Goal: Find specific page/section: Find specific page/section

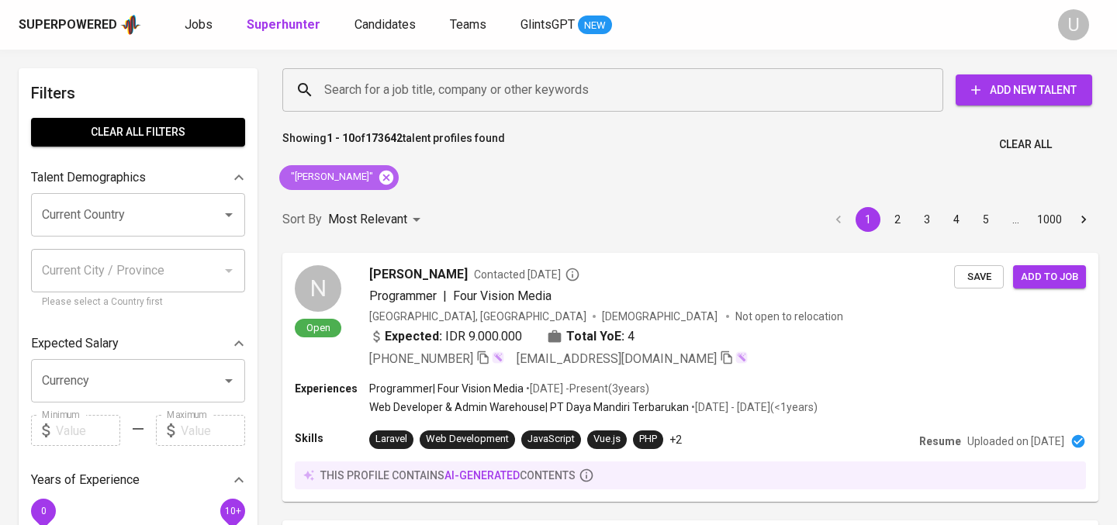
click at [390, 178] on icon at bounding box center [386, 177] width 17 height 17
click at [381, 94] on input "Search for a job title, company or other keywords" at bounding box center [616, 89] width 593 height 29
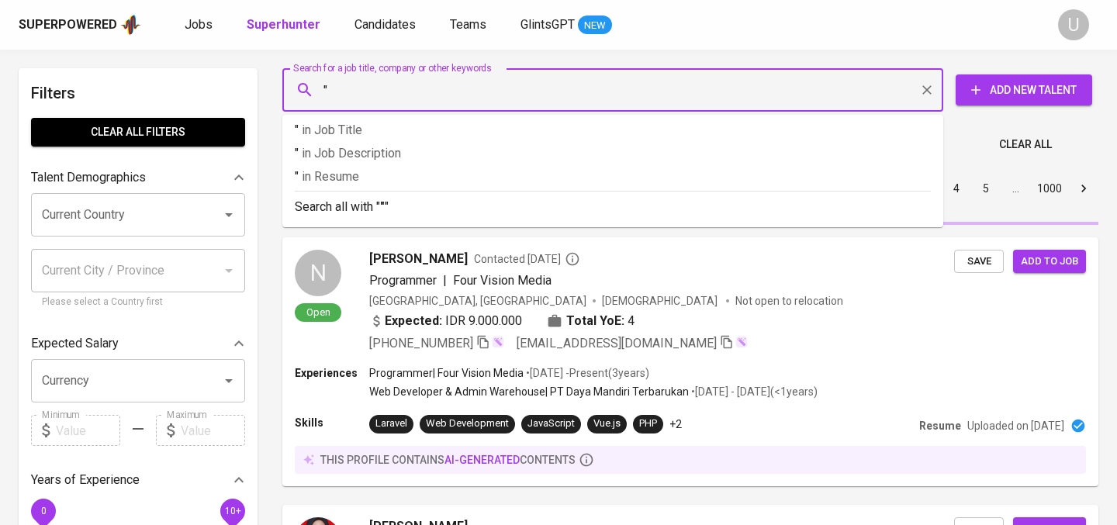
paste input "[PERSON_NAME]"
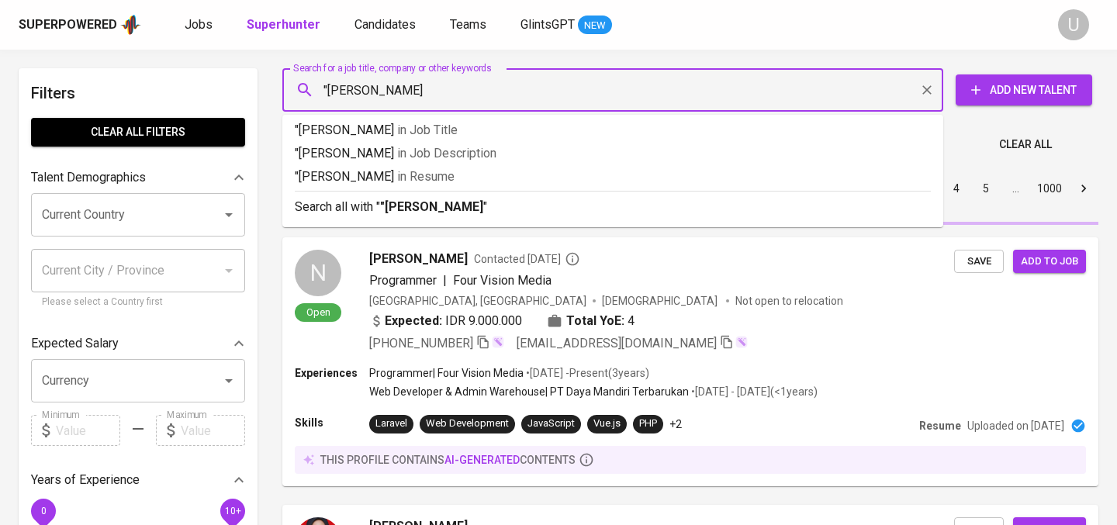
type input ""[PERSON_NAME]""
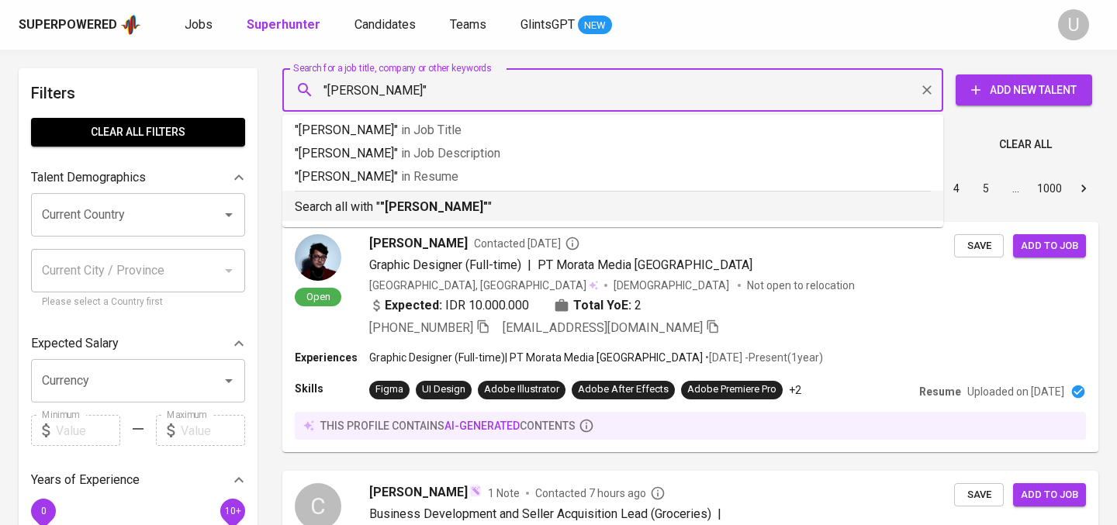
click at [400, 205] on b ""[PERSON_NAME]"" at bounding box center [434, 206] width 108 height 15
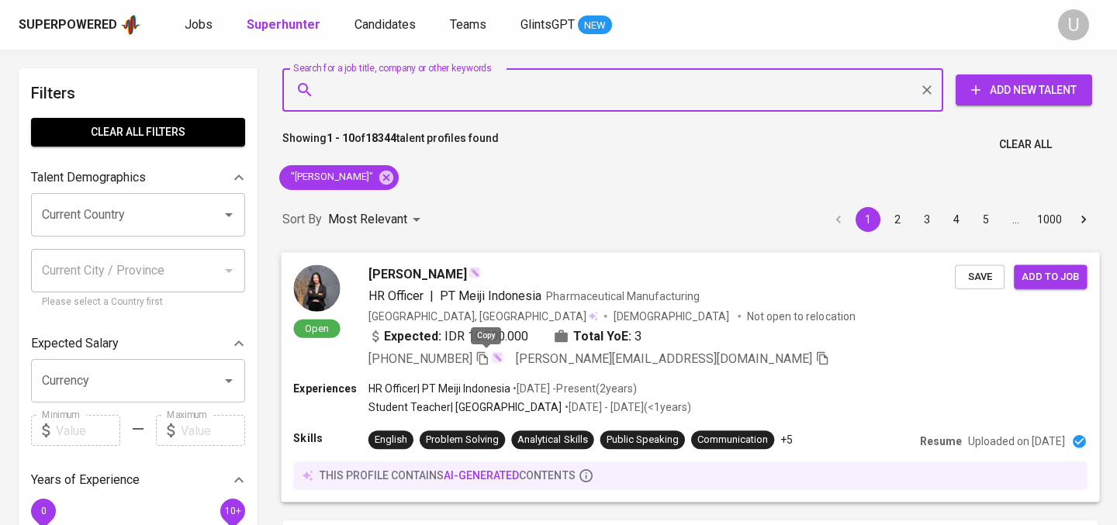
click at [482, 354] on icon "button" at bounding box center [483, 358] width 14 height 14
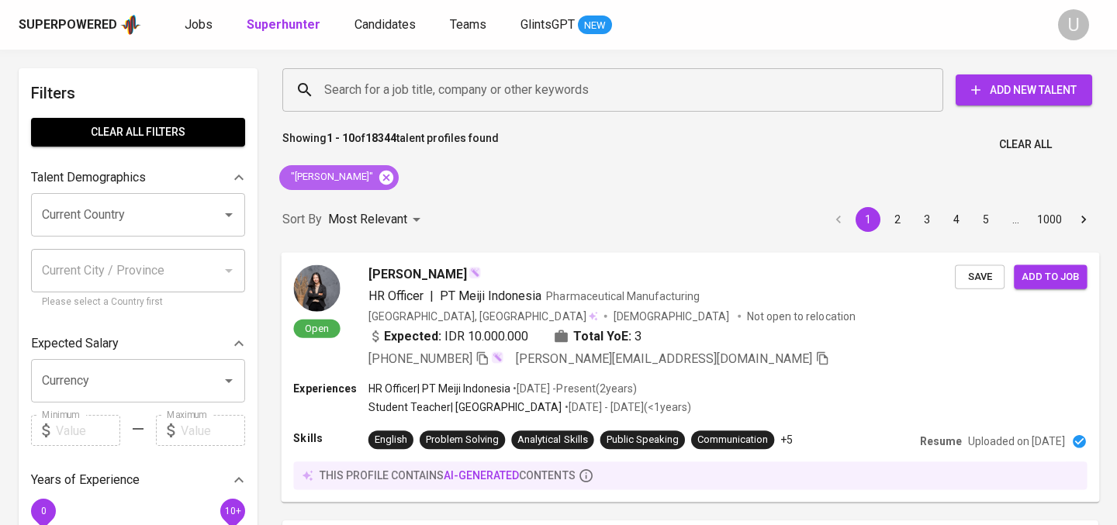
click at [379, 176] on icon at bounding box center [386, 177] width 17 height 17
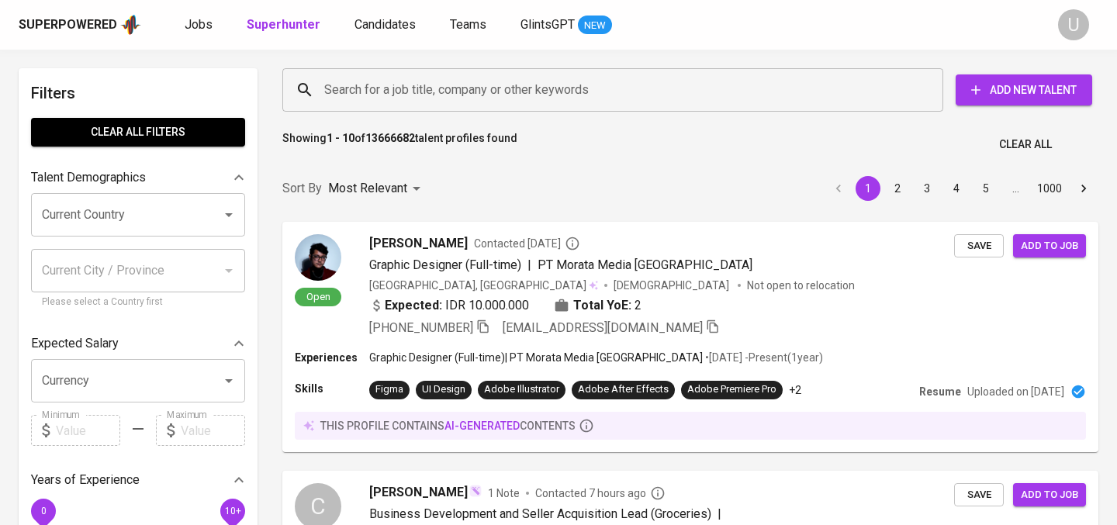
click at [389, 105] on div "Search for a job title, company or other keywords" at bounding box center [612, 89] width 661 height 43
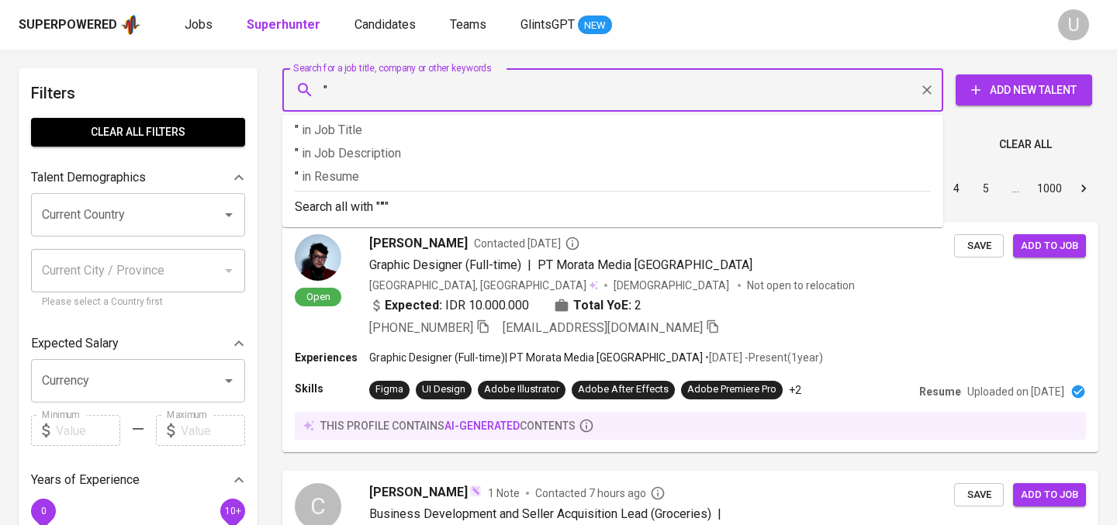
paste input "[PERSON_NAME]"
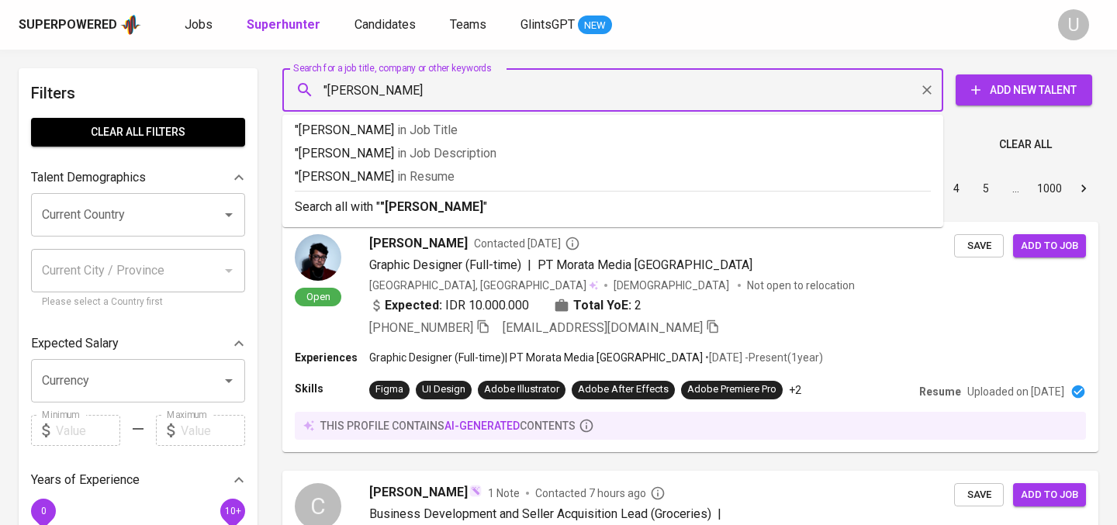
type input ""[PERSON_NAME]""
click at [406, 201] on b ""[PERSON_NAME]"" at bounding box center [434, 206] width 108 height 15
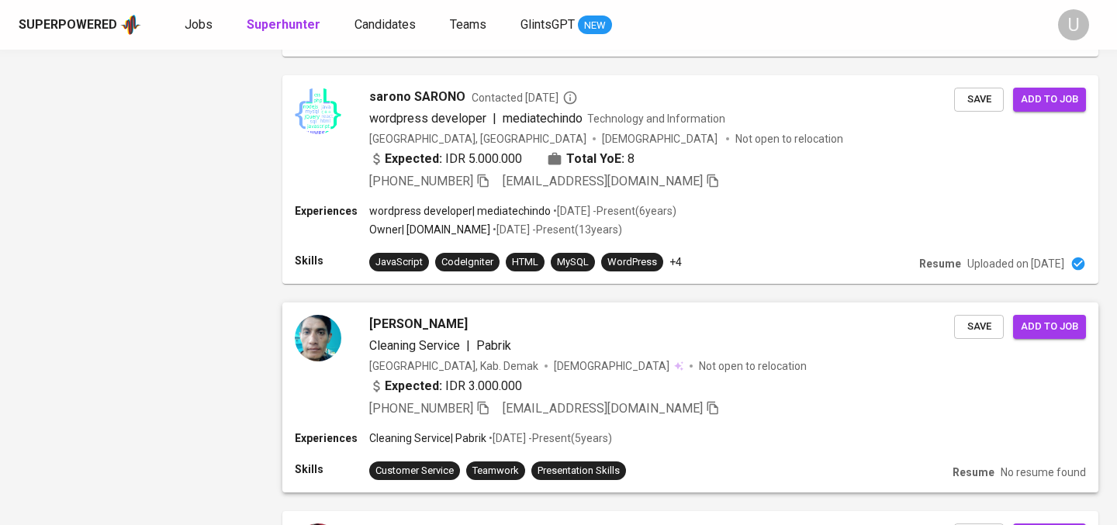
scroll to position [2310, 0]
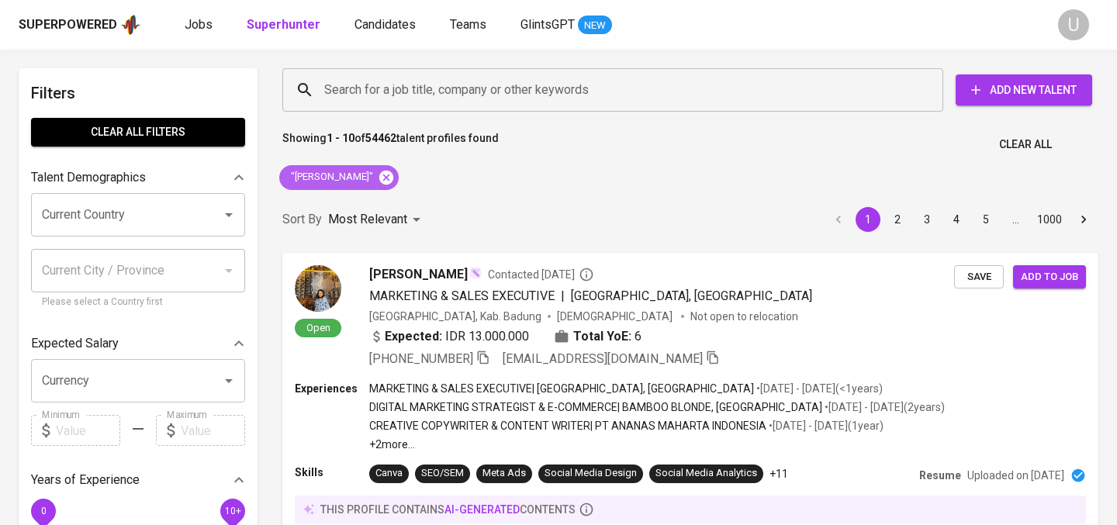
click at [378, 179] on icon at bounding box center [386, 177] width 17 height 17
click at [369, 101] on input "Search for a job title, company or other keywords" at bounding box center [616, 89] width 593 height 29
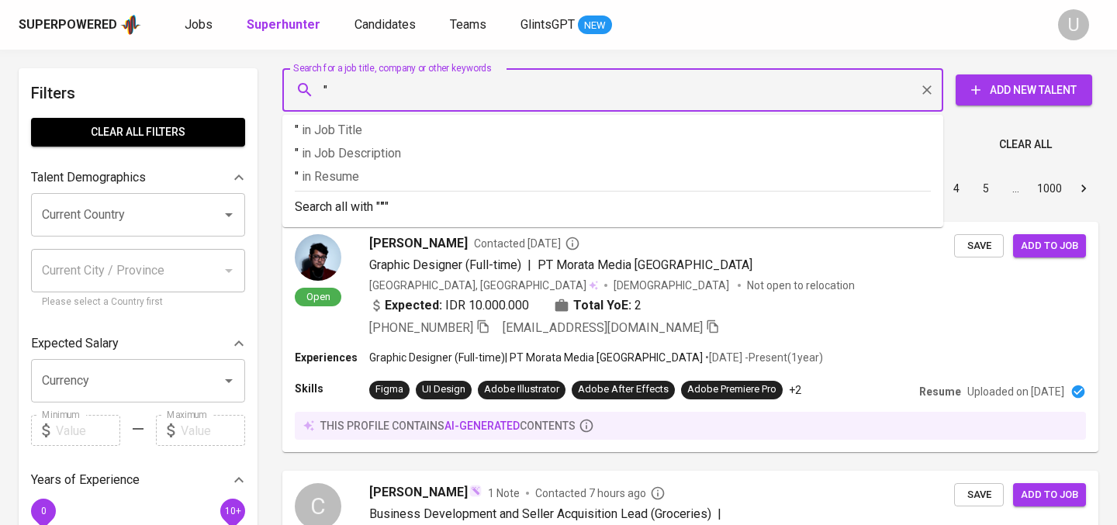
paste input "Ray M. H."
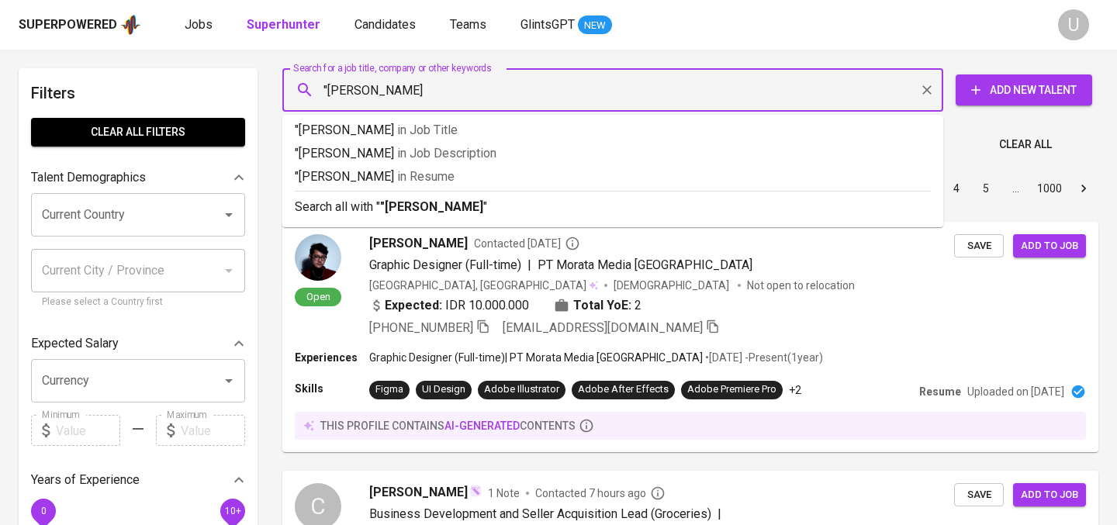
type input ""Ray M. H.""
click at [379, 208] on p "Search all with " "Ray M. H." "" at bounding box center [613, 207] width 636 height 19
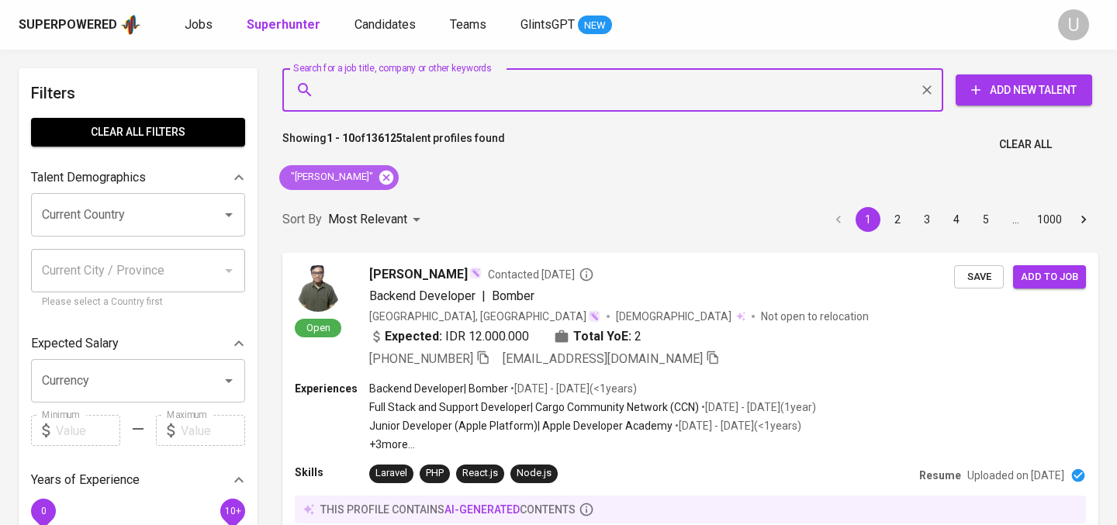
click at [379, 181] on icon at bounding box center [386, 177] width 14 height 14
click at [362, 85] on input "Search for a job title, company or other keywords" at bounding box center [616, 89] width 593 height 29
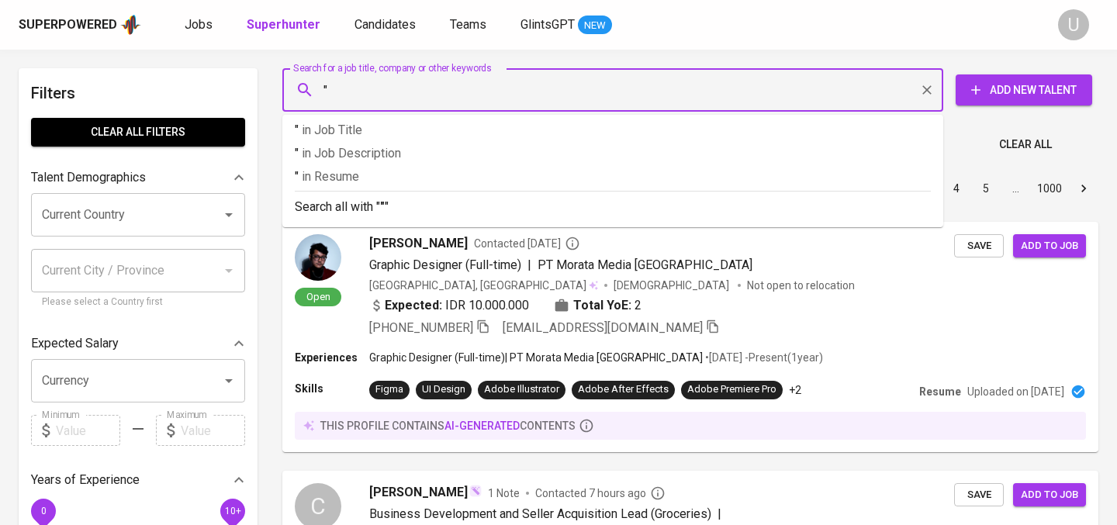
paste input "Nabila Dyah Amelia"
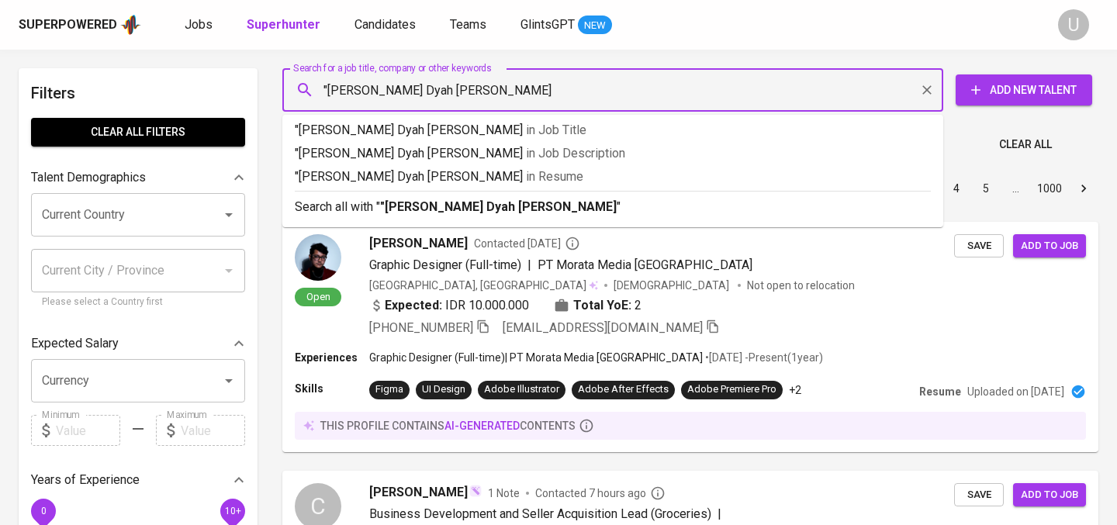
type input ""Nabila Dyah Amelia""
click at [327, 217] on li "Search all with " "Nabila Dyah Amelia" "" at bounding box center [612, 206] width 661 height 30
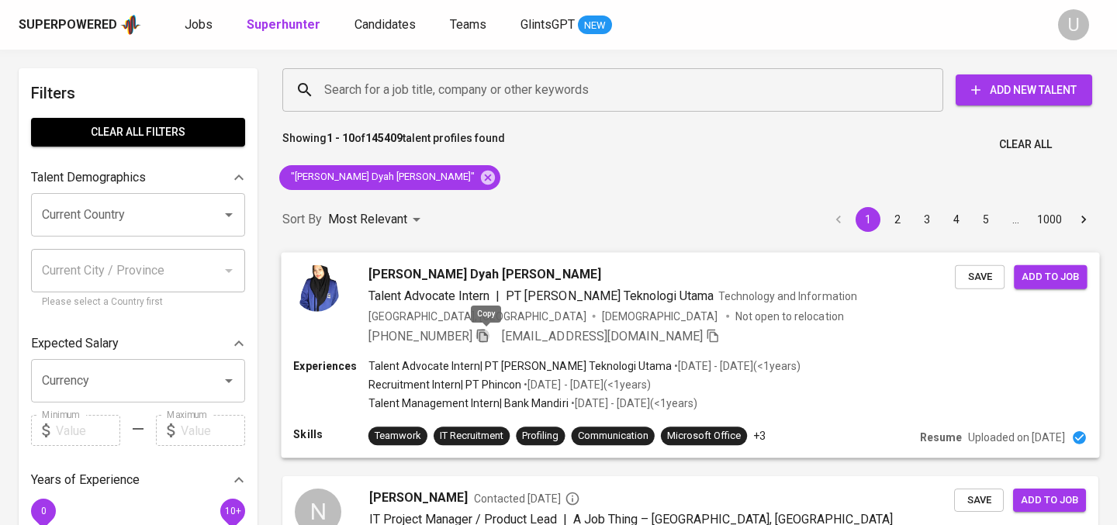
click at [482, 337] on icon "button" at bounding box center [483, 335] width 14 height 14
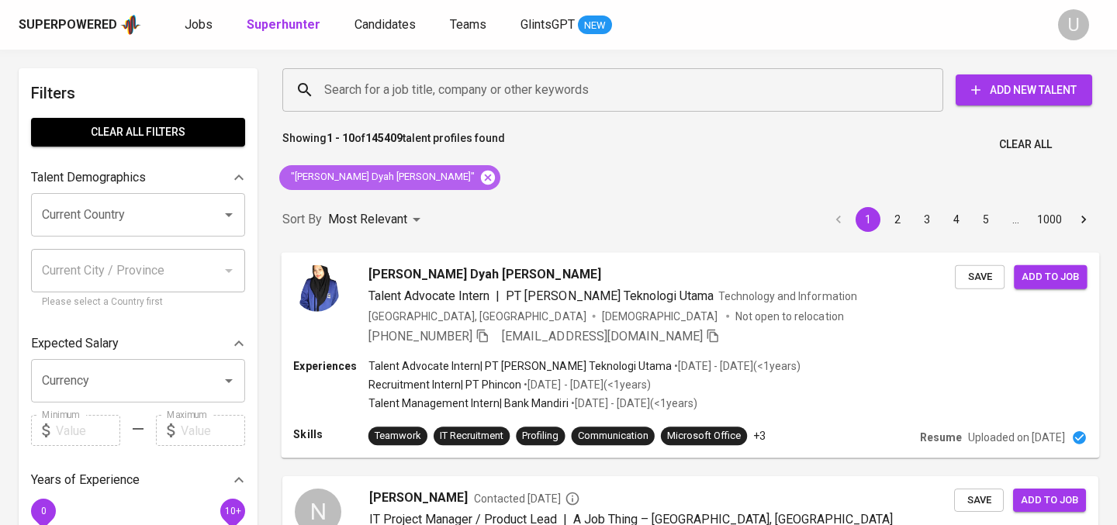
click at [481, 176] on icon at bounding box center [488, 177] width 14 height 14
click at [386, 99] on input "Search for a job title, company or other keywords" at bounding box center [616, 89] width 593 height 29
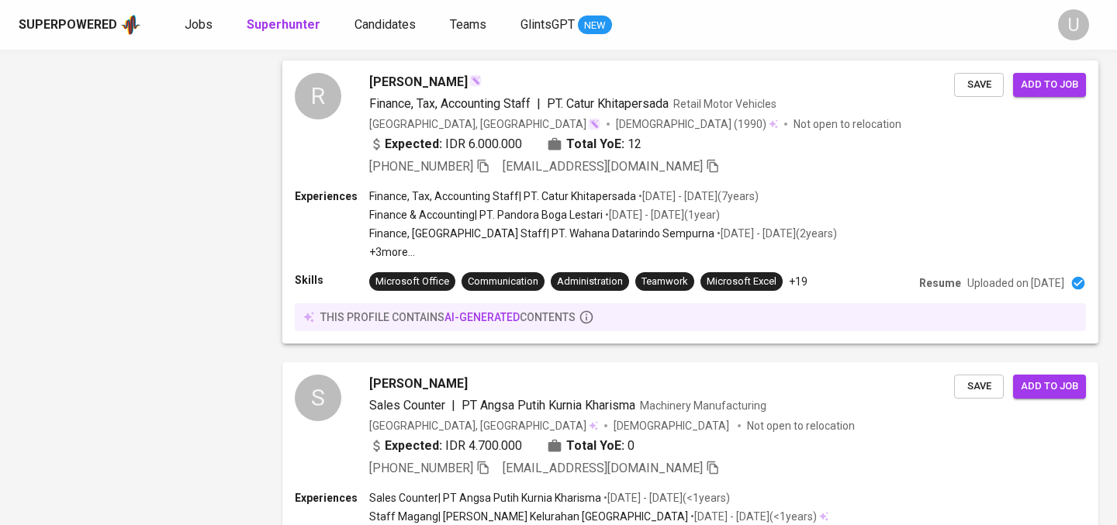
scroll to position [1849, 0]
